Goal: Task Accomplishment & Management: Manage account settings

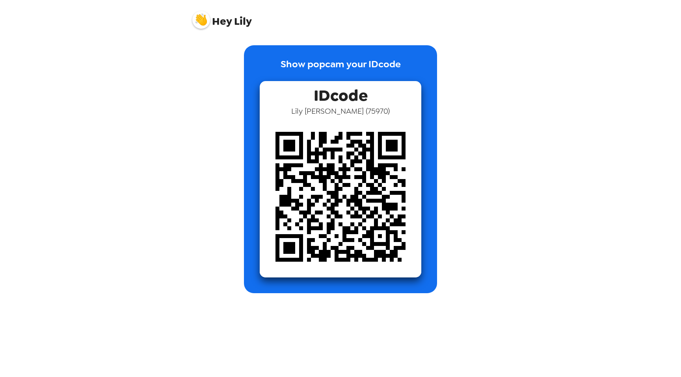
click at [198, 26] on img at bounding box center [201, 20] width 18 height 18
click at [200, 22] on div at bounding box center [340, 188] width 681 height 377
click at [200, 22] on img at bounding box center [201, 20] width 18 height 18
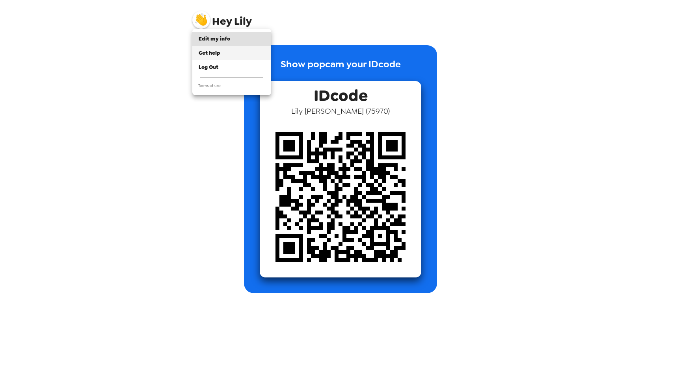
click at [221, 51] on div "Get help" at bounding box center [232, 53] width 66 height 8
click at [214, 54] on span "Get help" at bounding box center [210, 53] width 22 height 7
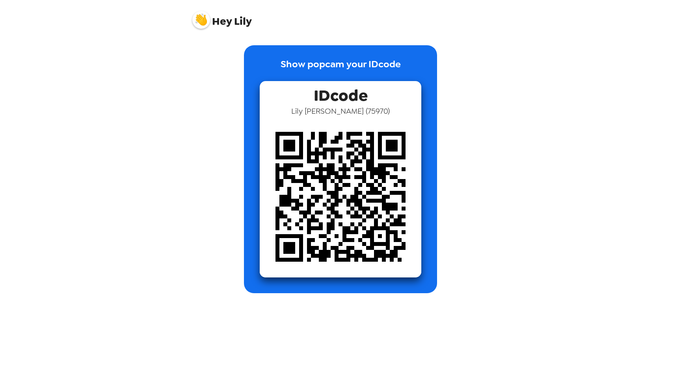
click at [359, 99] on span "IDcode" at bounding box center [341, 93] width 54 height 25
click at [200, 20] on img at bounding box center [201, 20] width 18 height 18
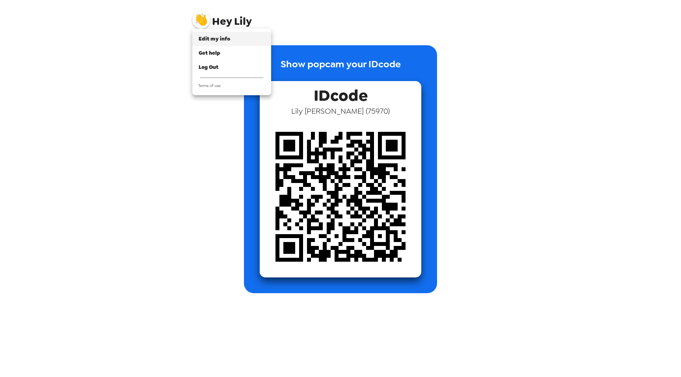
click at [207, 39] on span "Edit my info" at bounding box center [215, 38] width 32 height 7
